Goal: Transaction & Acquisition: Purchase product/service

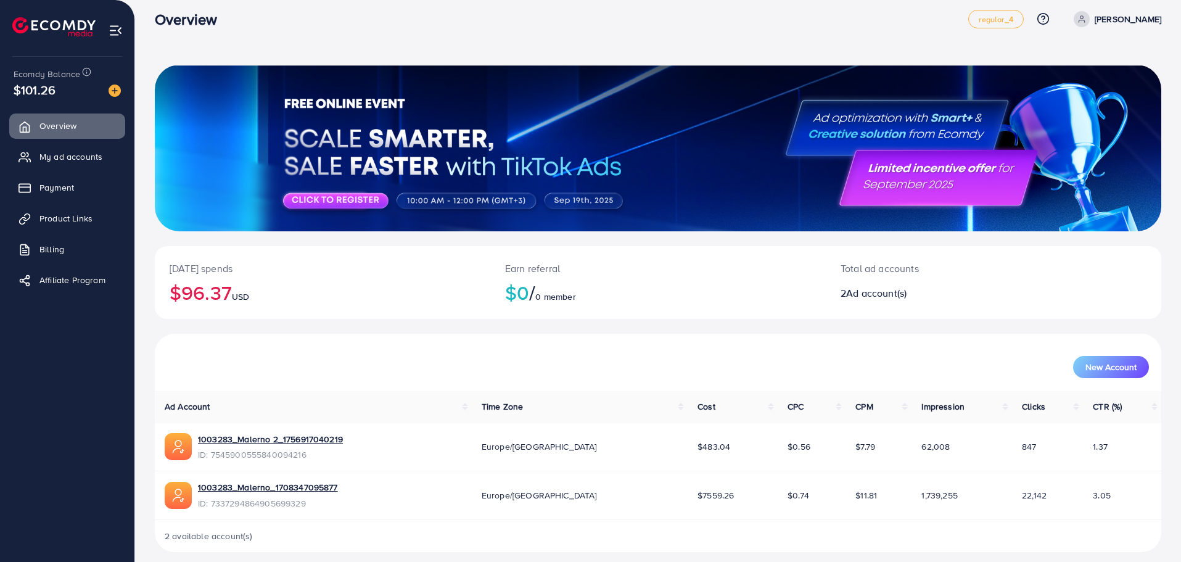
scroll to position [22, 0]
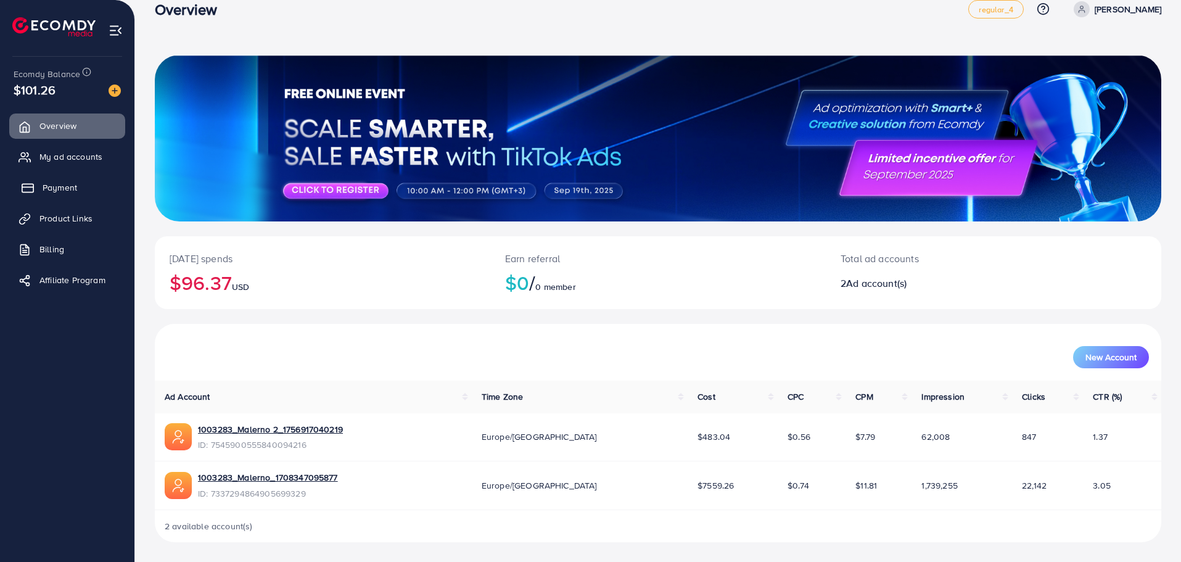
click at [39, 189] on link "Payment" at bounding box center [67, 187] width 116 height 25
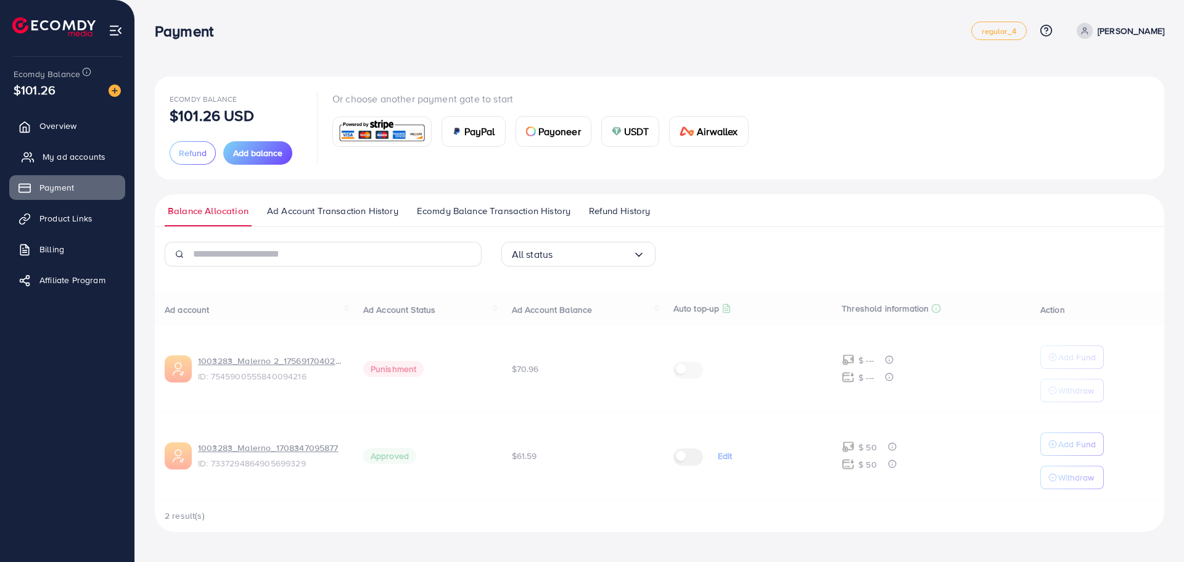
click at [62, 158] on span "My ad accounts" at bounding box center [74, 156] width 63 height 12
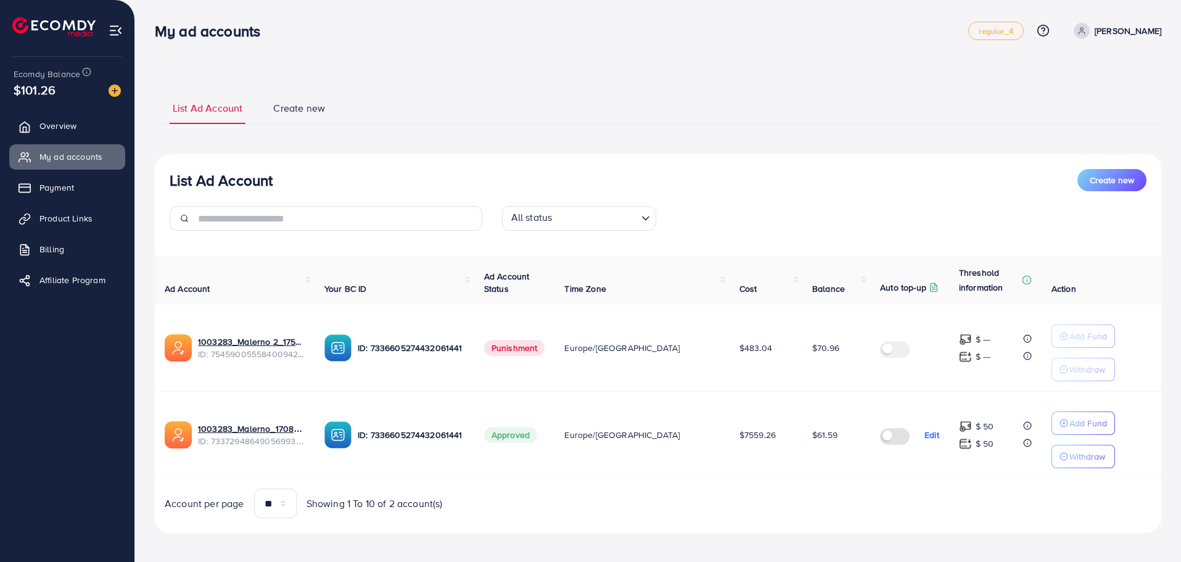
scroll to position [6, 0]
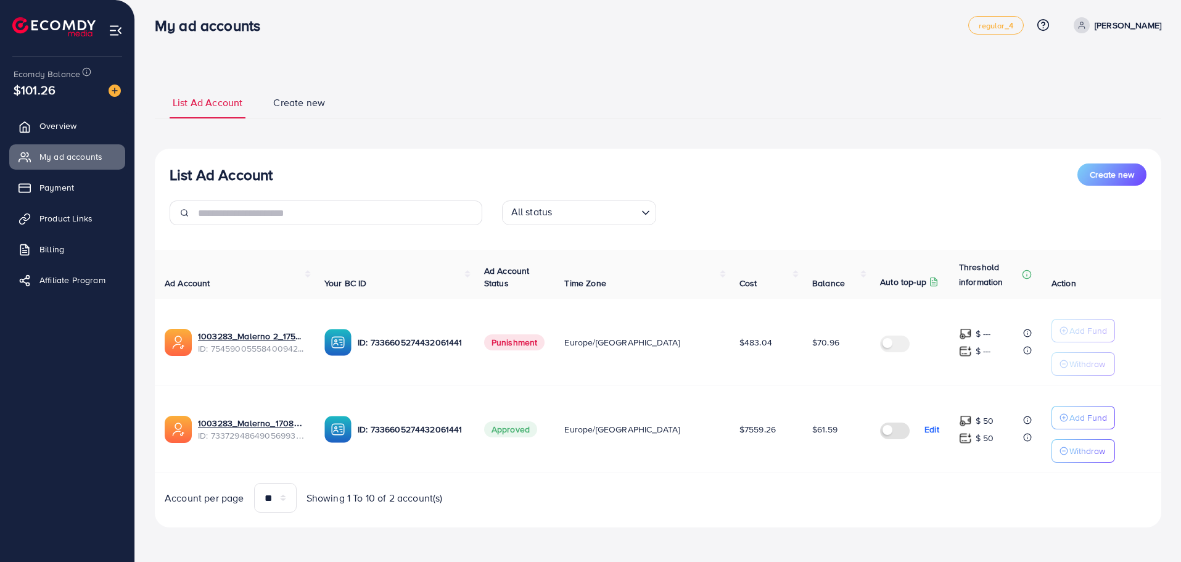
click at [117, 88] on img at bounding box center [115, 90] width 12 height 12
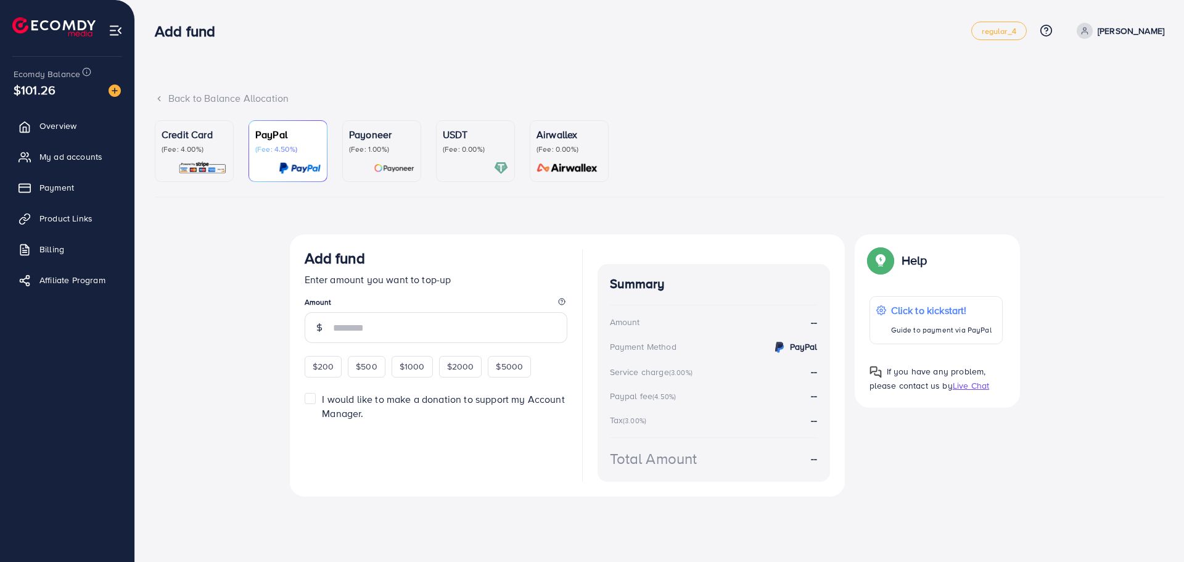
click at [231, 163] on link "Credit Card (Fee: 4.00%)" at bounding box center [194, 151] width 79 height 62
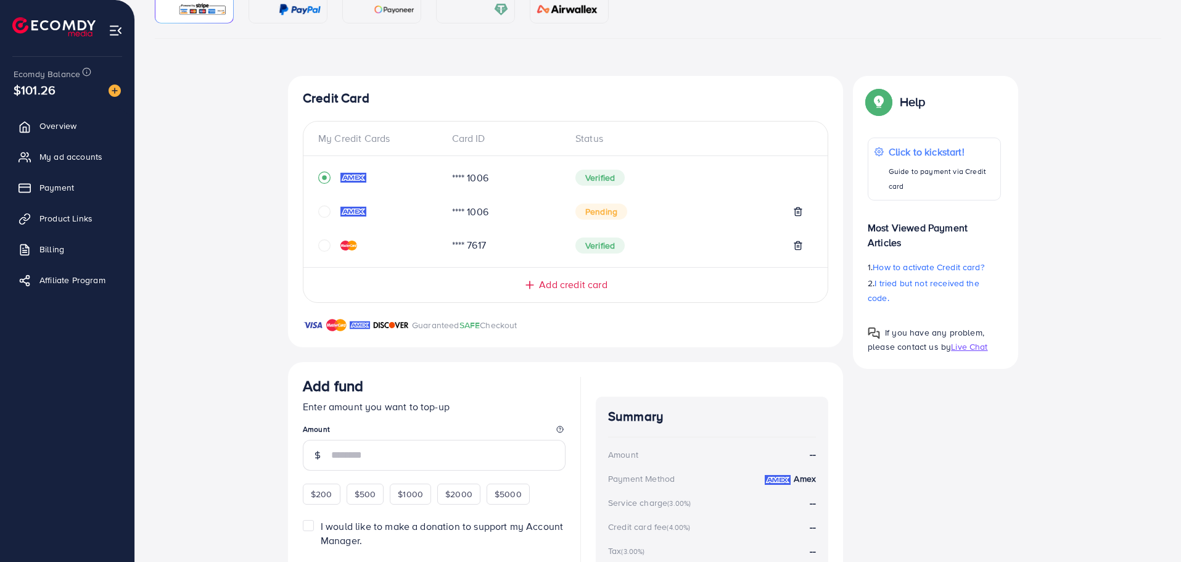
scroll to position [273, 0]
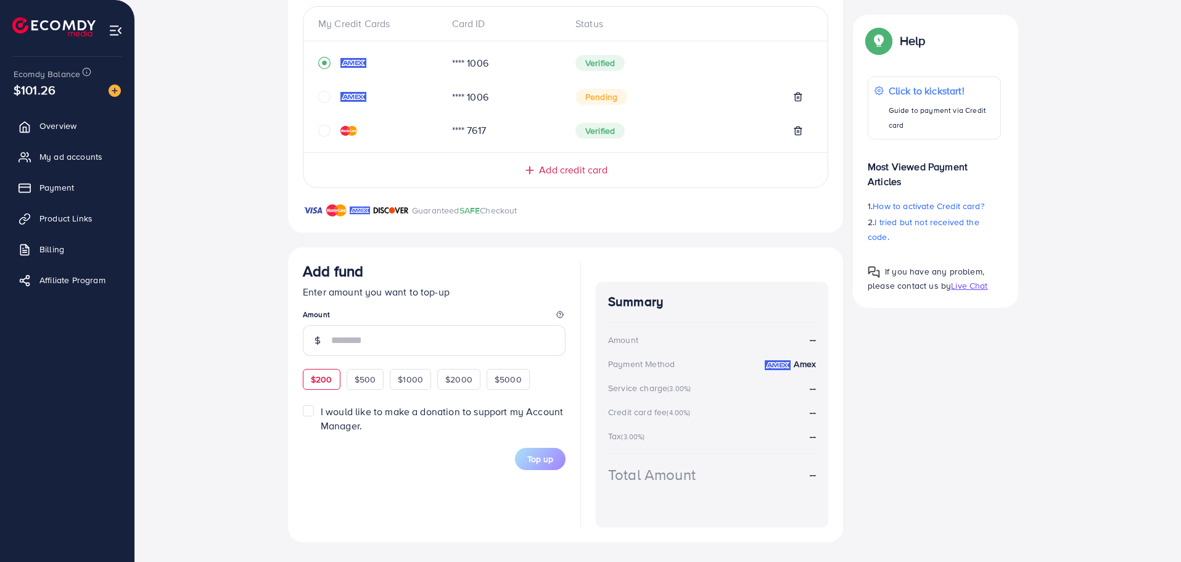
click at [315, 382] on span "$200" at bounding box center [322, 379] width 22 height 12
type input "***"
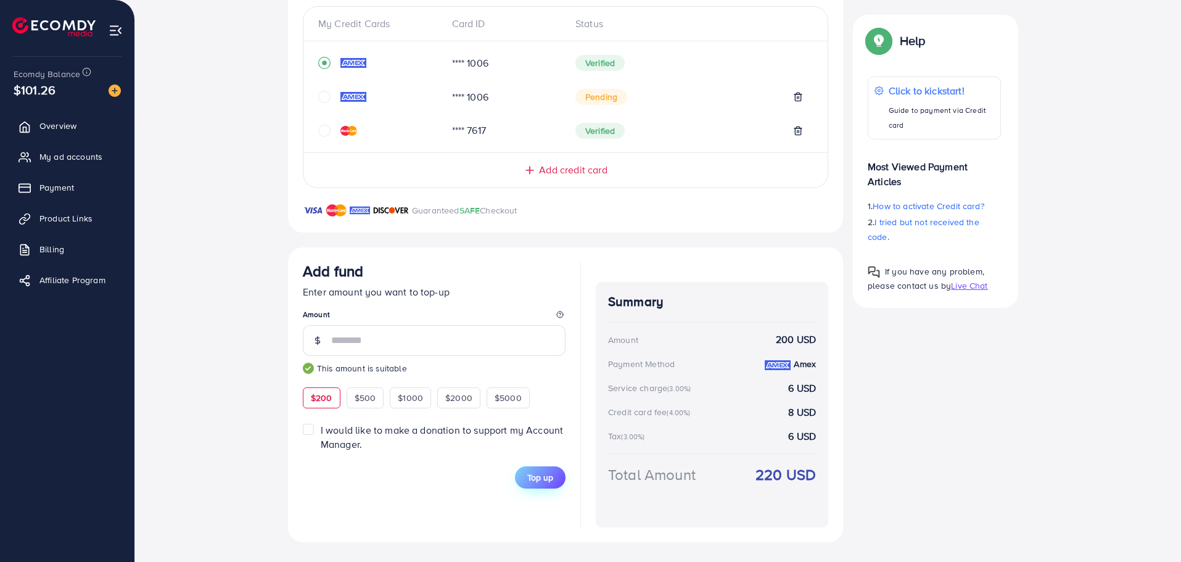
click at [540, 474] on span "Top up" at bounding box center [540, 477] width 26 height 12
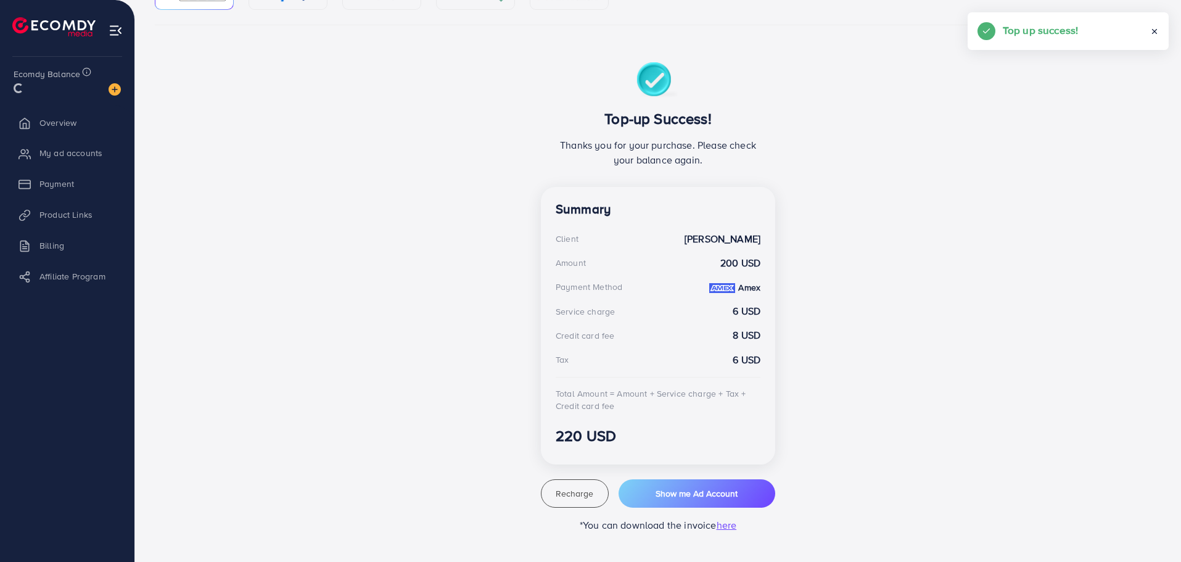
scroll to position [172, 0]
click at [678, 502] on button "Show me Ad Account" at bounding box center [696, 493] width 157 height 28
